Goal: Task Accomplishment & Management: Complete application form

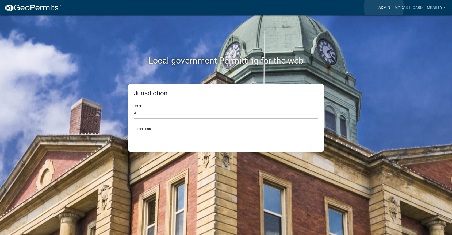
click at [384, 7] on link "Admin" at bounding box center [384, 8] width 16 height 10
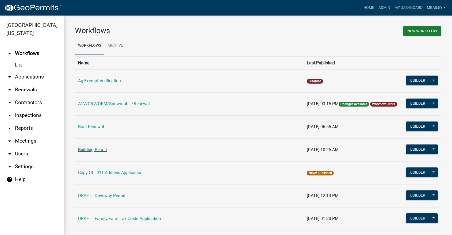
click at [102, 150] on link "Building Permit" at bounding box center [92, 149] width 29 height 5
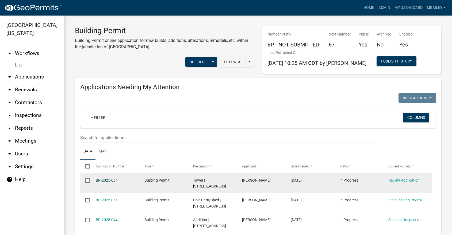
click at [113, 179] on link "BP-2025-064" at bounding box center [107, 180] width 22 height 4
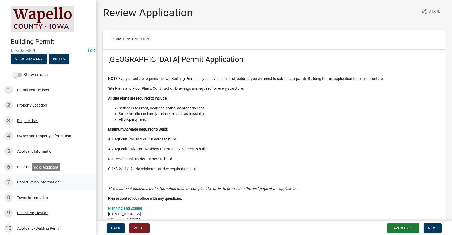
click at [48, 182] on div "Construction Information" at bounding box center [38, 182] width 42 height 4
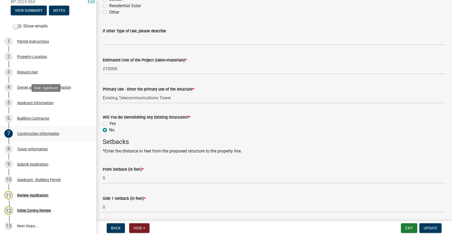
scroll to position [80, 0]
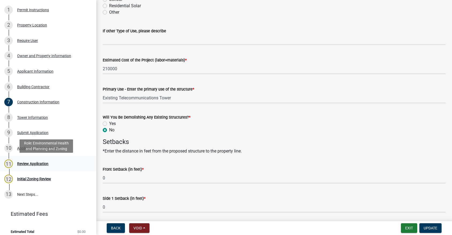
click at [36, 163] on div "Review Application" at bounding box center [32, 164] width 31 height 4
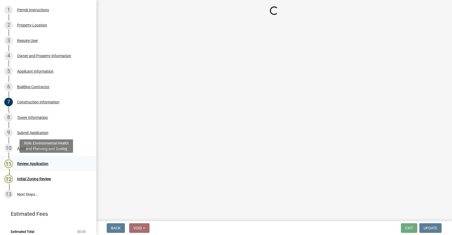
scroll to position [0, 0]
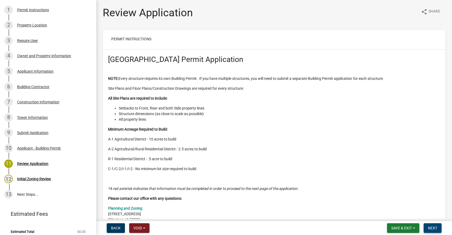
click at [433, 229] on span "Next" at bounding box center [432, 228] width 9 height 4
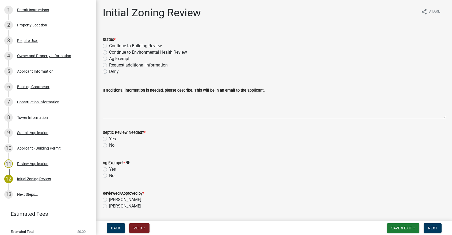
click at [109, 46] on label "Continue to Building Review" at bounding box center [135, 46] width 53 height 6
click at [109, 46] on input "Continue to Building Review" at bounding box center [110, 44] width 3 height 3
radio input "true"
click at [109, 145] on label "No" at bounding box center [111, 145] width 5 height 6
click at [109, 145] on input "No" at bounding box center [110, 143] width 3 height 3
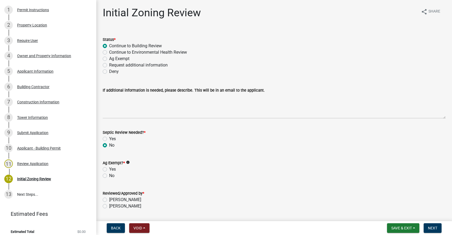
radio input "true"
click at [109, 174] on label "No" at bounding box center [111, 176] width 5 height 6
click at [109, 174] on input "No" at bounding box center [110, 174] width 3 height 3
radio input "true"
click at [109, 200] on label "[PERSON_NAME]" at bounding box center [125, 200] width 32 height 6
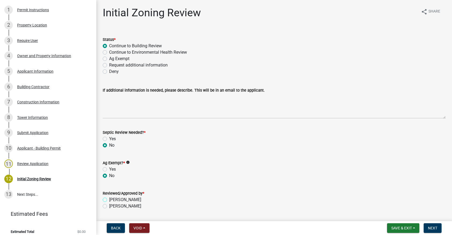
click at [109, 200] on input "[PERSON_NAME]" at bounding box center [110, 198] width 3 height 3
radio input "true"
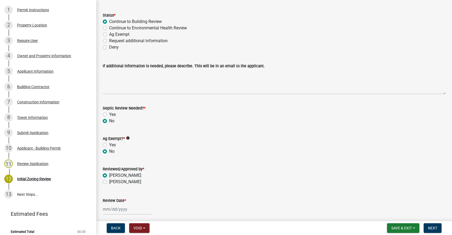
scroll to position [80, 0]
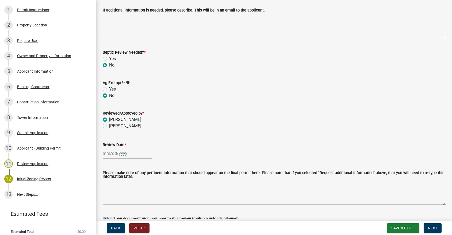
click at [125, 155] on div at bounding box center [127, 153] width 49 height 11
select select "10"
select select "2025"
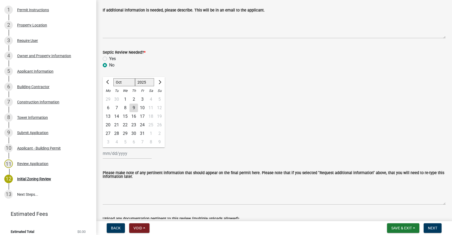
click at [135, 107] on div "9" at bounding box center [133, 108] width 9 height 9
type input "[DATE]"
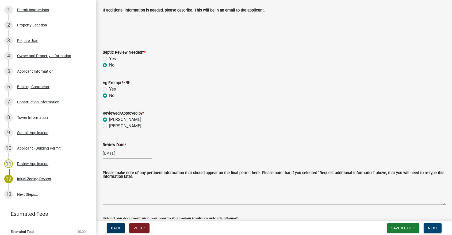
click at [432, 226] on span "Next" at bounding box center [432, 228] width 9 height 4
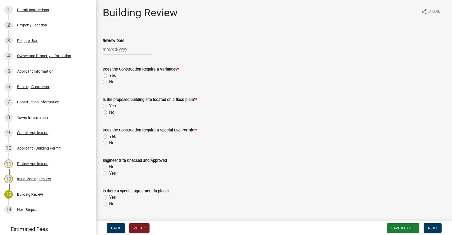
scroll to position [96, 0]
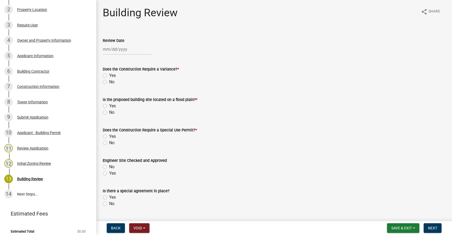
click at [117, 49] on div at bounding box center [127, 49] width 49 height 11
select select "10"
select select "2025"
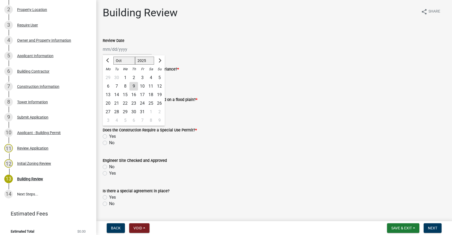
click at [133, 87] on div "9" at bounding box center [133, 86] width 9 height 9
type input "[DATE]"
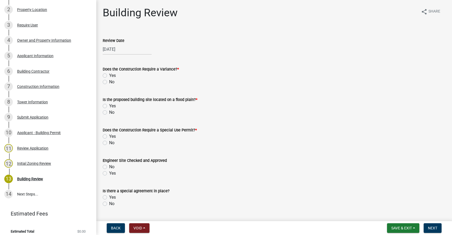
click at [109, 82] on label "No" at bounding box center [111, 82] width 5 height 6
click at [109, 82] on input "No" at bounding box center [110, 80] width 3 height 3
radio input "true"
click at [109, 112] on label "No" at bounding box center [111, 112] width 5 height 6
click at [109, 112] on input "No" at bounding box center [110, 110] width 3 height 3
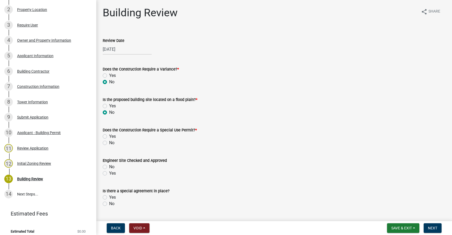
radio input "true"
click at [109, 144] on label "No" at bounding box center [111, 143] width 5 height 6
click at [109, 143] on input "No" at bounding box center [110, 141] width 3 height 3
radio input "true"
click at [109, 173] on label "Yes" at bounding box center [112, 173] width 7 height 6
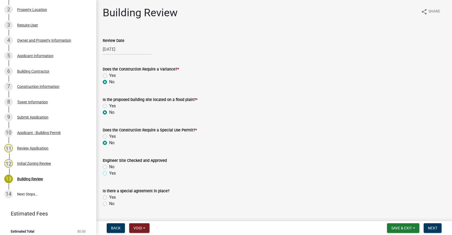
click at [109, 173] on input "Yes" at bounding box center [110, 171] width 3 height 3
radio input "true"
click at [109, 205] on label "No" at bounding box center [111, 204] width 5 height 6
click at [109, 204] on input "No" at bounding box center [110, 202] width 3 height 3
radio input "true"
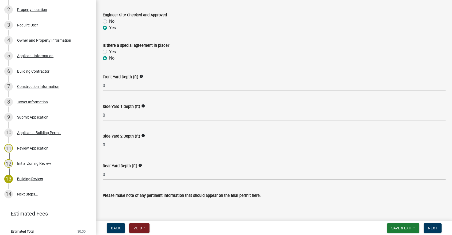
scroll to position [187, 0]
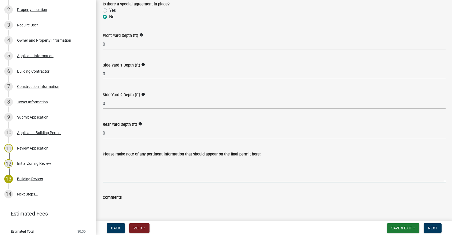
click at [117, 164] on textarea "Please make note of any pertinent information that should appear on the final p…" at bounding box center [274, 169] width 343 height 25
type textarea "Updating existing tower equipment only"
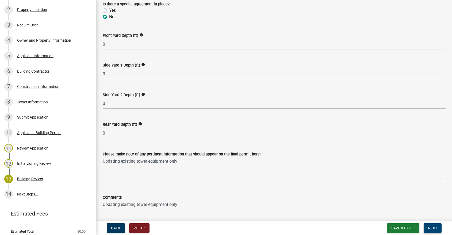
type textarea "Updating existing tower equipment only"
click at [435, 227] on span "Next" at bounding box center [432, 228] width 9 height 4
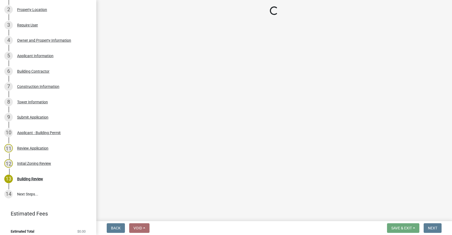
scroll to position [188, 0]
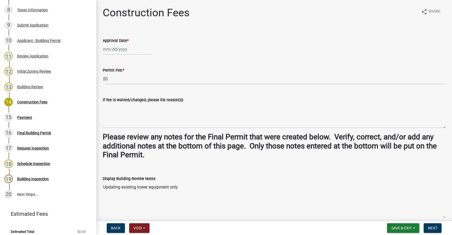
select select "10"
select select "2025"
click at [124, 49] on div "[PERSON_NAME] Feb Mar Apr [PERSON_NAME][DATE] Oct Nov [DATE] 1526 1527 1528 152…" at bounding box center [127, 49] width 49 height 11
click at [133, 83] on div "9" at bounding box center [133, 86] width 9 height 9
type input "[DATE]"
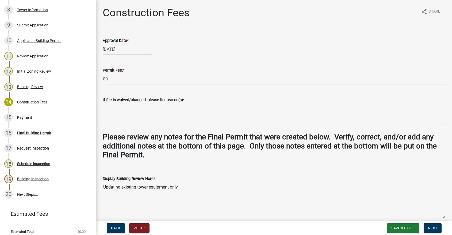
click at [125, 80] on input "0" at bounding box center [275, 79] width 340 height 11
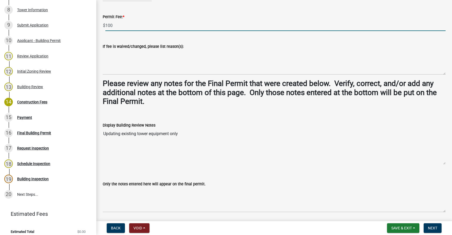
scroll to position [72, 0]
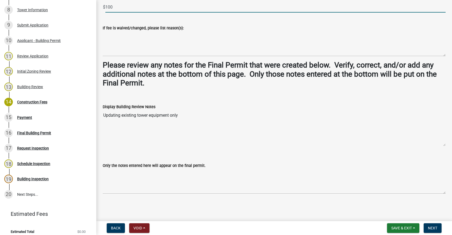
type input "100"
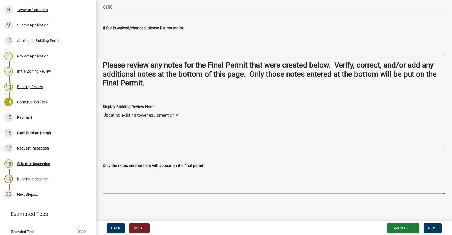
drag, startPoint x: 103, startPoint y: 115, endPoint x: 180, endPoint y: 113, distance: 77.3
click at [180, 113] on textarea "Updating existing tower equipment only" at bounding box center [274, 128] width 343 height 36
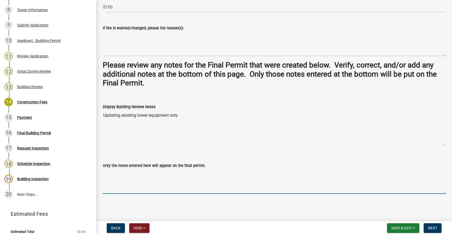
click at [107, 172] on textarea "Only the notes entered here will appear on the final permit." at bounding box center [274, 181] width 343 height 25
paste textarea "Updating existing tower equipment only"
type textarea "Updating existing tower equipment only"
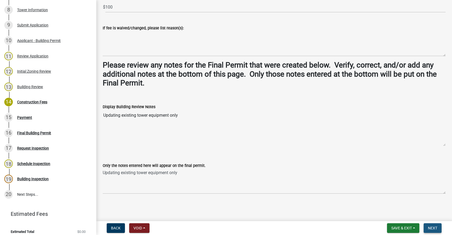
click at [431, 227] on span "Next" at bounding box center [432, 228] width 9 height 4
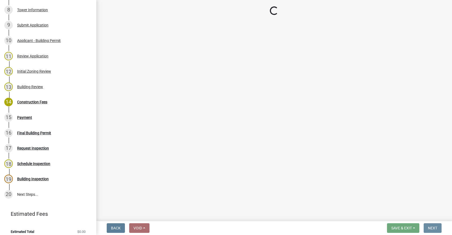
scroll to position [0, 0]
select select "3: 3"
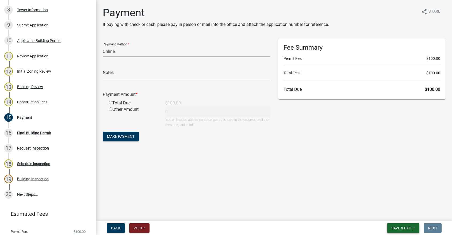
click at [413, 226] on button "Save & Exit" at bounding box center [403, 229] width 32 height 10
click at [399, 215] on button "Save & Exit" at bounding box center [397, 214] width 43 height 13
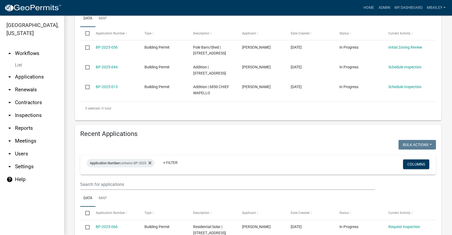
scroll to position [134, 0]
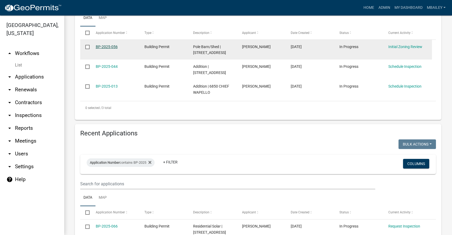
click at [108, 48] on link "BP-2025-056" at bounding box center [107, 47] width 22 height 4
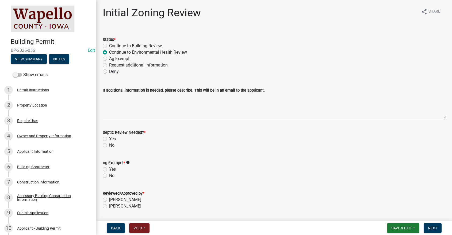
click at [109, 60] on label "Ag Exempt" at bounding box center [119, 59] width 20 height 6
click at [109, 59] on input "Ag Exempt" at bounding box center [110, 57] width 3 height 3
radio input "true"
click at [109, 144] on label "No" at bounding box center [111, 145] width 5 height 6
click at [109, 144] on input "No" at bounding box center [110, 143] width 3 height 3
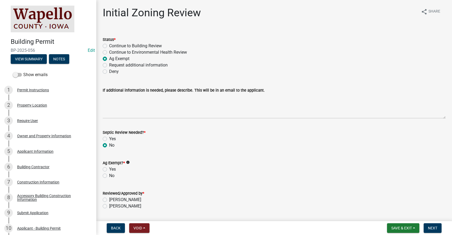
radio input "true"
click at [109, 169] on label "Yes" at bounding box center [112, 169] width 7 height 6
click at [109, 169] on input "Yes" at bounding box center [110, 167] width 3 height 3
radio input "true"
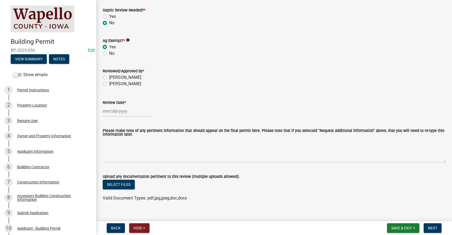
scroll to position [131, 0]
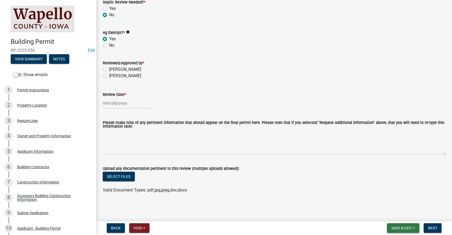
click at [410, 228] on span "Save & Exit" at bounding box center [401, 228] width 21 height 4
click at [396, 214] on button "Save & Exit" at bounding box center [397, 214] width 43 height 13
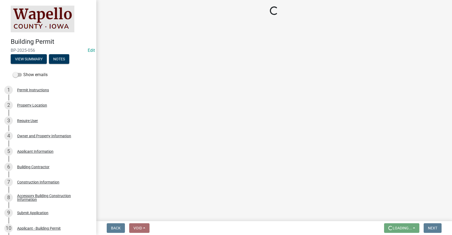
scroll to position [0, 0]
